Goal: Task Accomplishment & Management: Manage account settings

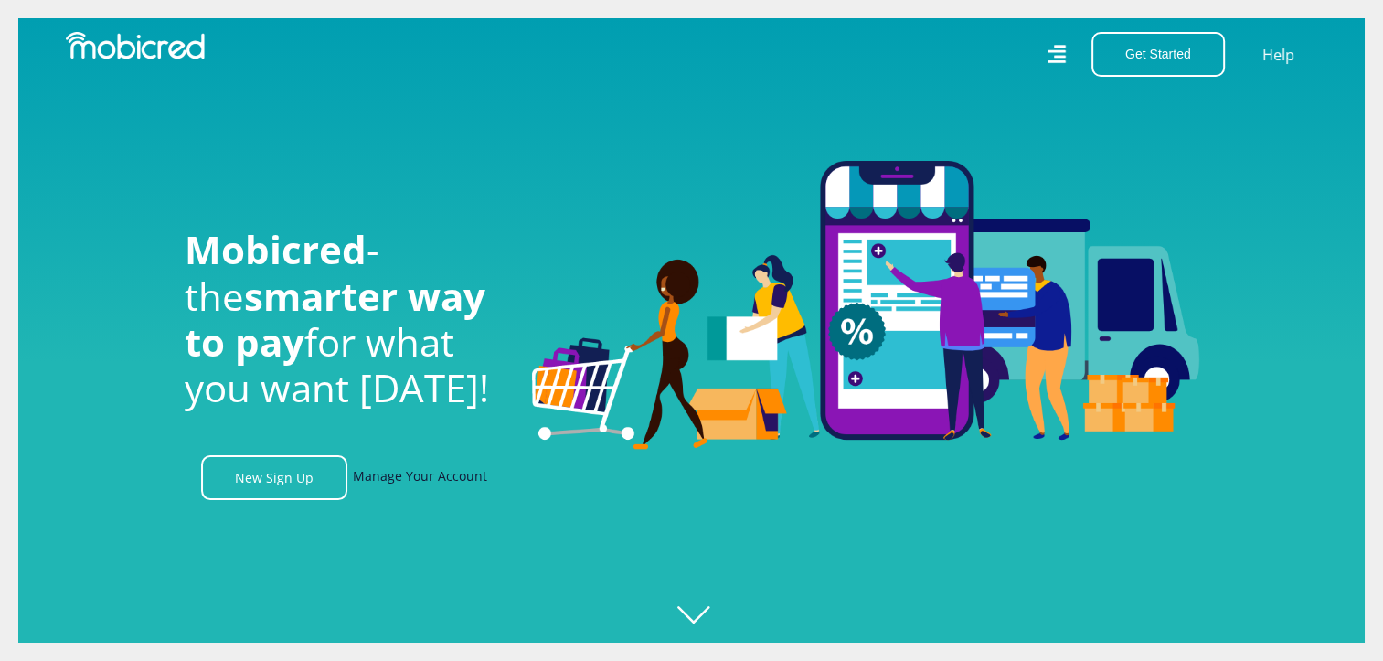
click at [419, 478] on link "Manage Your Account" at bounding box center [420, 477] width 134 height 45
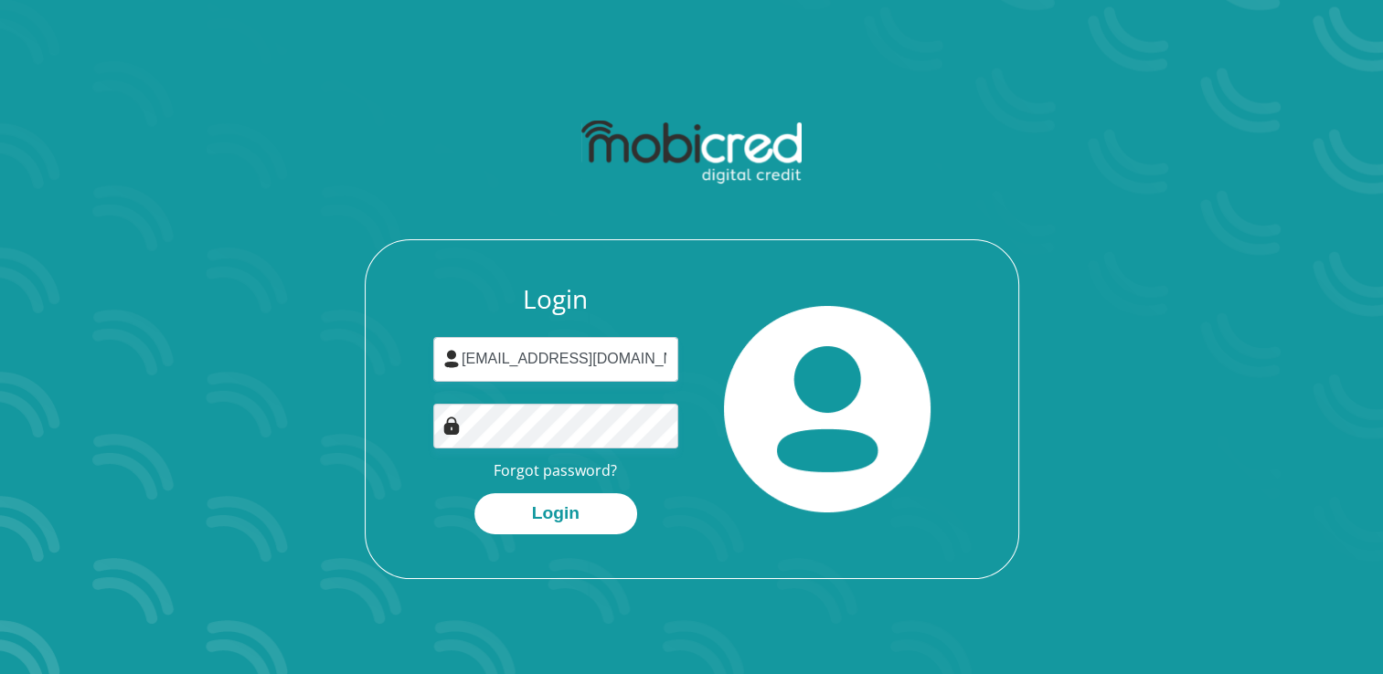
click at [447, 429] on img at bounding box center [451, 426] width 18 height 18
click at [654, 369] on input "[EMAIL_ADDRESS][DOMAIN_NAME]" at bounding box center [555, 359] width 245 height 45
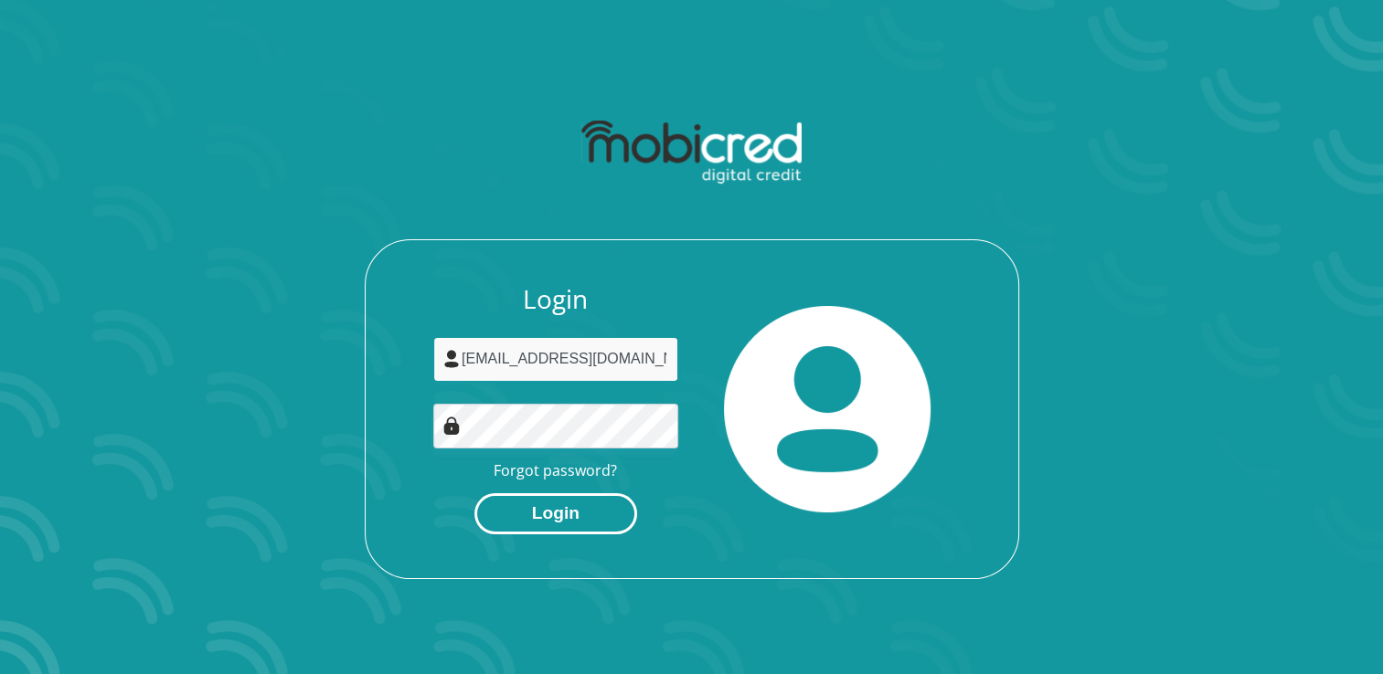
type input "sharnayhumpel@gmail.com"
click at [581, 506] on button "Login" at bounding box center [555, 513] width 163 height 41
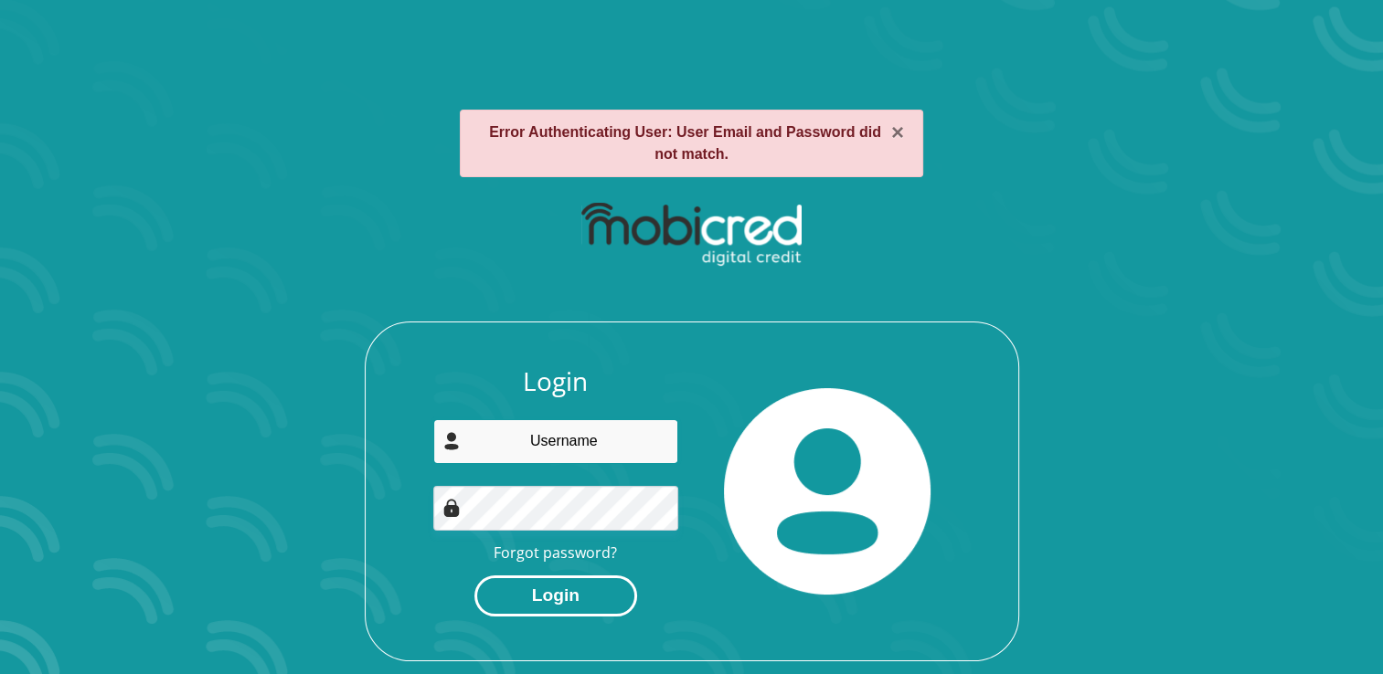
type input "[EMAIL_ADDRESS][DOMAIN_NAME]"
click at [565, 583] on button "Login" at bounding box center [555, 596] width 163 height 41
